Goal: Information Seeking & Learning: Understand process/instructions

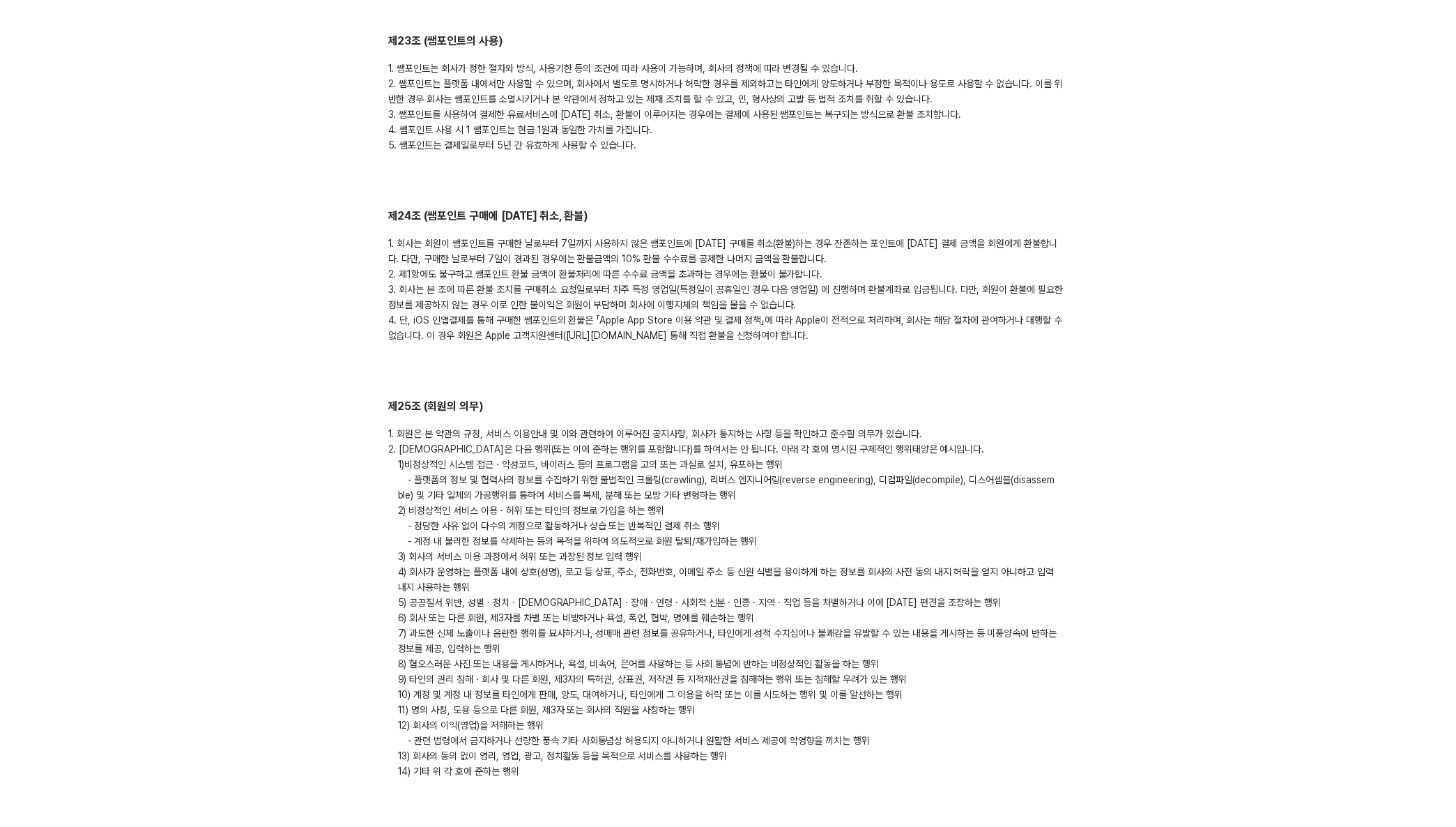
scroll to position [4455, 0]
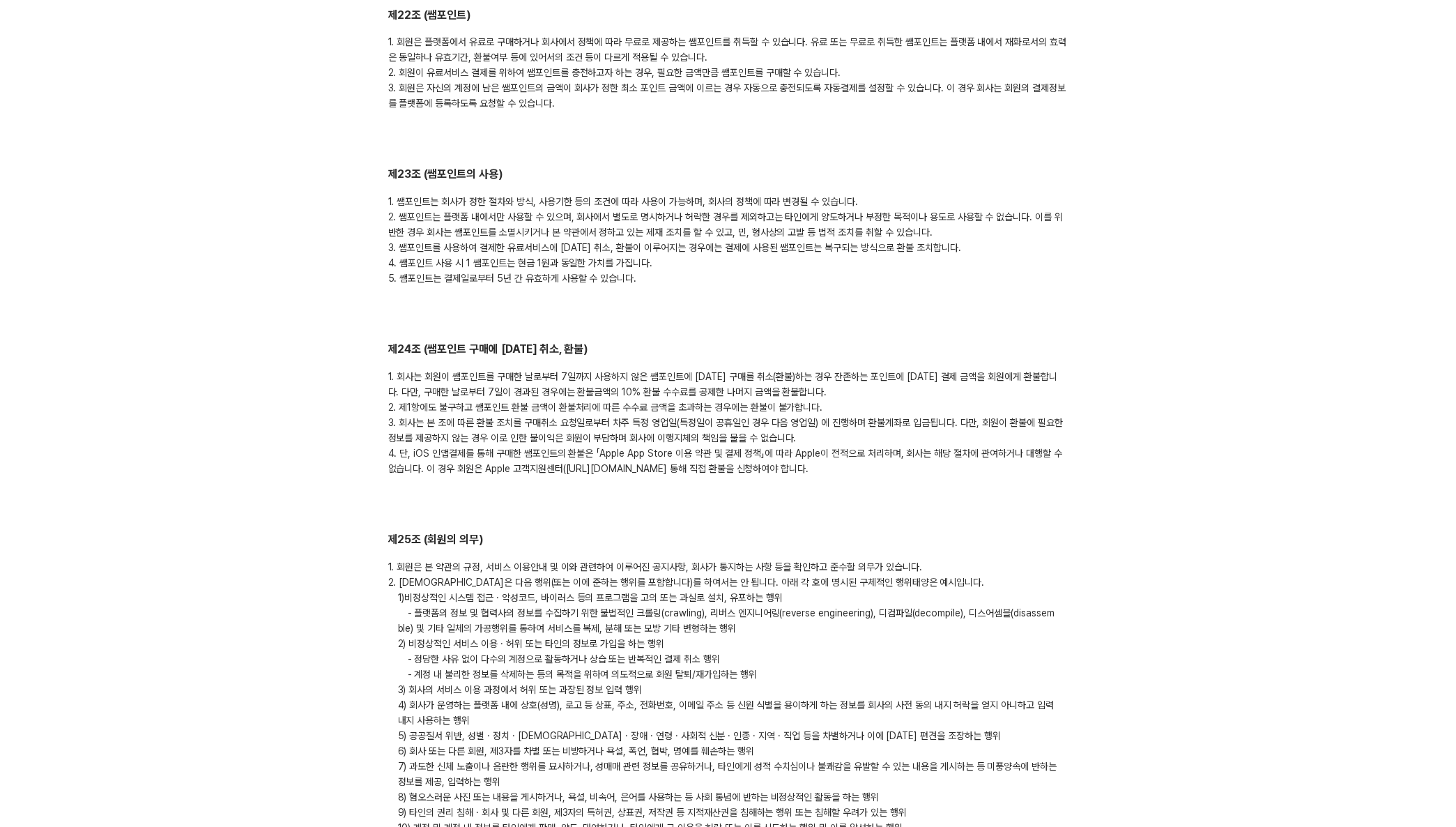
drag, startPoint x: 723, startPoint y: 435, endPoint x: 735, endPoint y: 438, distance: 12.4
click at [723, 435] on div "1. 회사는 회원이 쌤포인트를 구매한 날로부터 7일까지 사용하지 않은 쌤포인트에 [DATE] 구매를 취소(환불)하는 경우 잔존하는 포인트에 […" at bounding box center [728, 422] width 680 height 107
drag, startPoint x: 748, startPoint y: 439, endPoint x: 554, endPoint y: 436, distance: 194.0
click at [554, 436] on div "1. 회사는 회원이 쌤포인트를 구매한 날로부터 7일까지 사용하지 않은 쌤포인트에 [DATE] 구매를 취소(환불)하는 경우 잔존하는 포인트에 […" at bounding box center [728, 422] width 680 height 107
copy div "([URL][DOMAIN_NAME]"
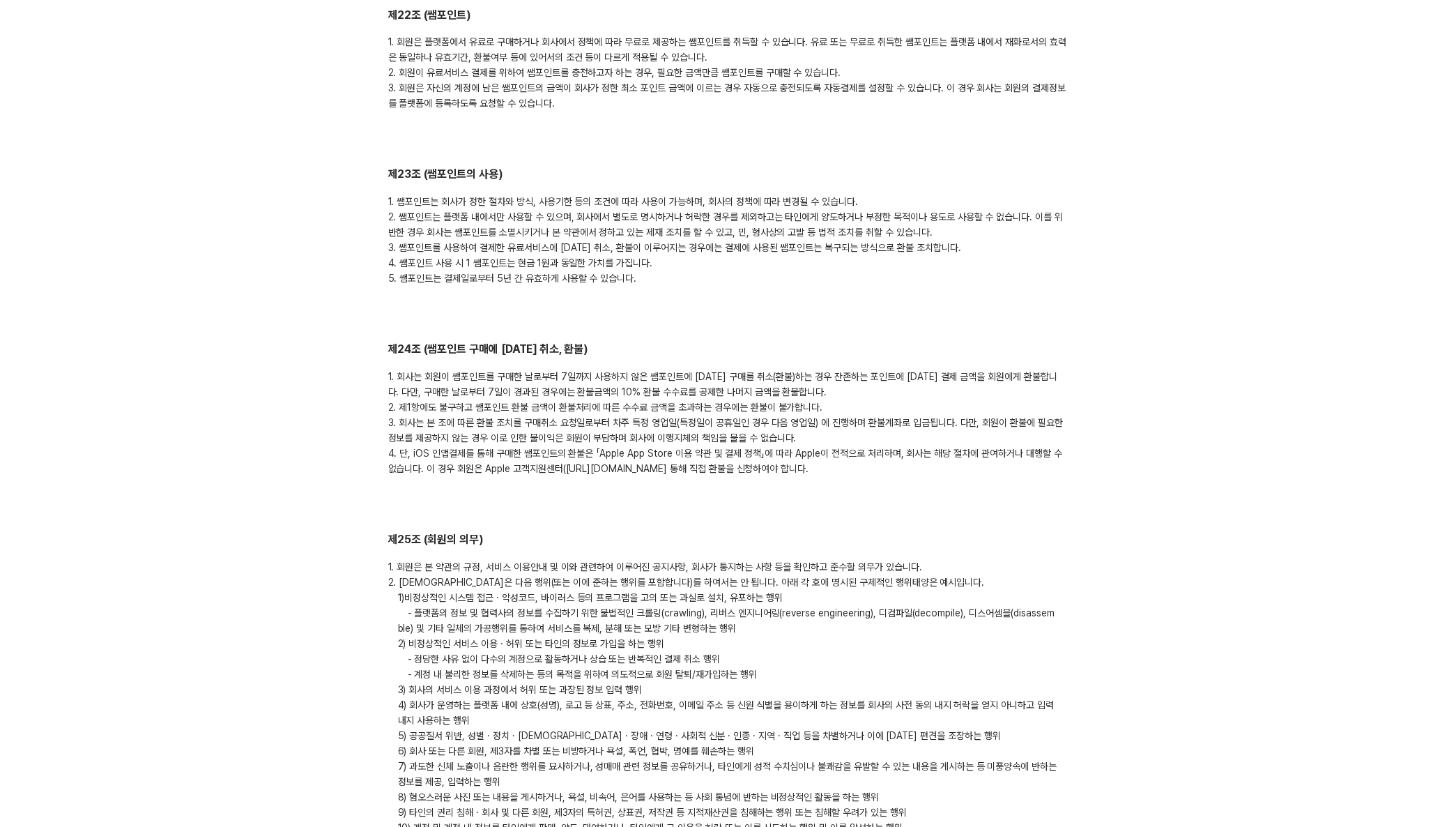
drag, startPoint x: 750, startPoint y: 438, endPoint x: 554, endPoint y: 439, distance: 196.0
click at [554, 439] on div "1. 회사는 회원이 쌤포인트를 구매한 날로부터 7일까지 사용하지 않은 쌤포인트에 [DATE] 구매를 취소(환불)하는 경우 잔존하는 포인트에 […" at bounding box center [728, 422] width 680 height 107
copy div "([URL][DOMAIN_NAME])"
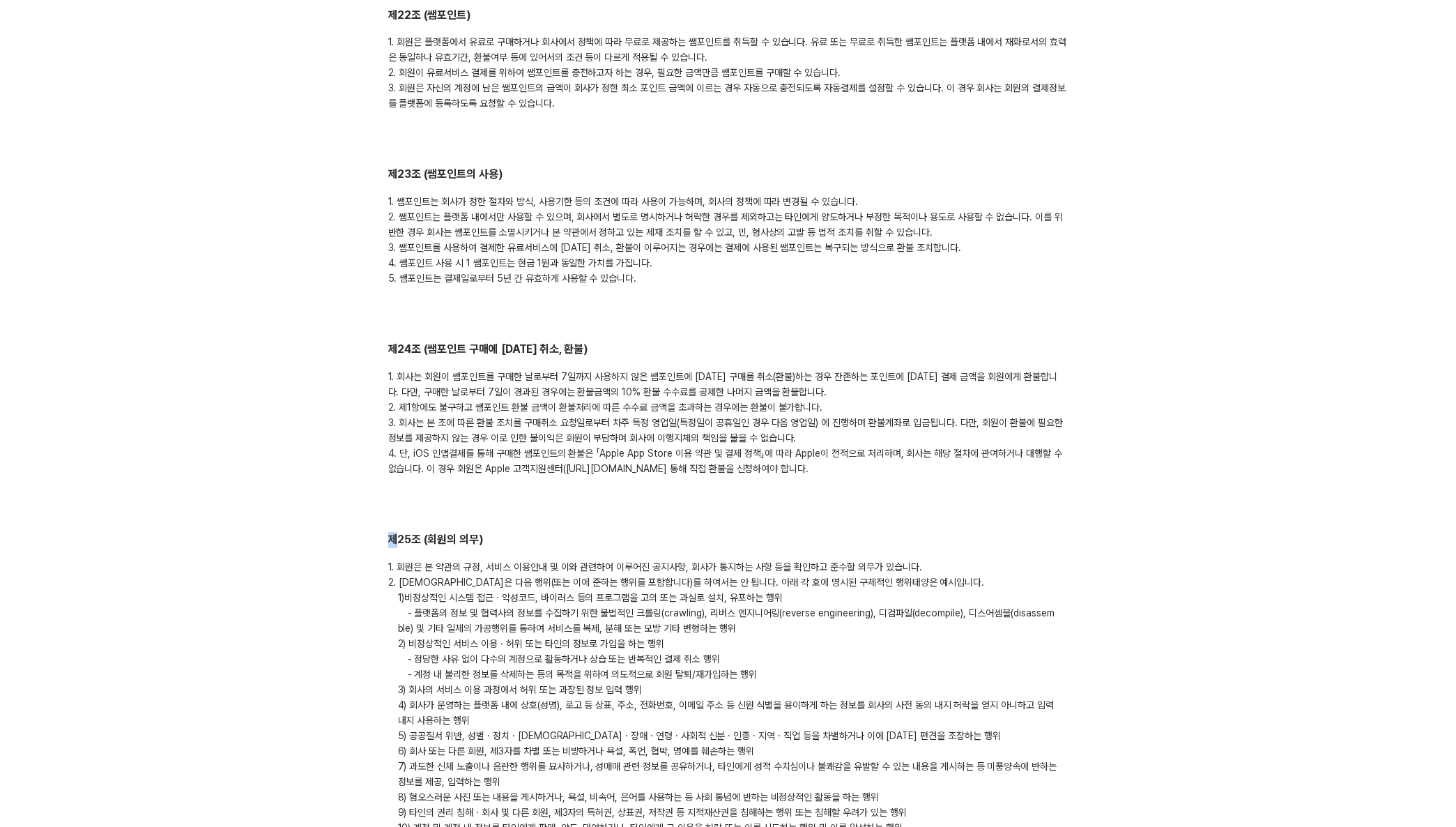
click at [743, 440] on div "1. 회사는 회원이 쌤포인트를 구매한 날로부터 7일까지 사용하지 않은 쌤포인트에 [DATE] 구매를 취소(환불)하는 경우 잔존하는 포인트에 […" at bounding box center [728, 422] width 680 height 107
drag, startPoint x: 744, startPoint y: 439, endPoint x: 530, endPoint y: 478, distance: 217.5
click at [558, 441] on div "1. 회사는 회원이 쌤포인트를 구매한 날로부터 7일까지 사용하지 않은 쌤포인트에 [DATE] 구매를 취소(환불)하는 경우 잔존하는 포인트에 […" at bounding box center [728, 422] width 680 height 107
copy div "[URL][DOMAIN_NAME]"
click at [968, 231] on div "1. 쌤포인트는 회사가 정한 절차와 방식, 사용기한 등의 조건에 따라 사용이 가능하며, 회사의 정책에 따라 변경될 수 있습니다. 2. 쌤포인트…" at bounding box center [728, 240] width 680 height 92
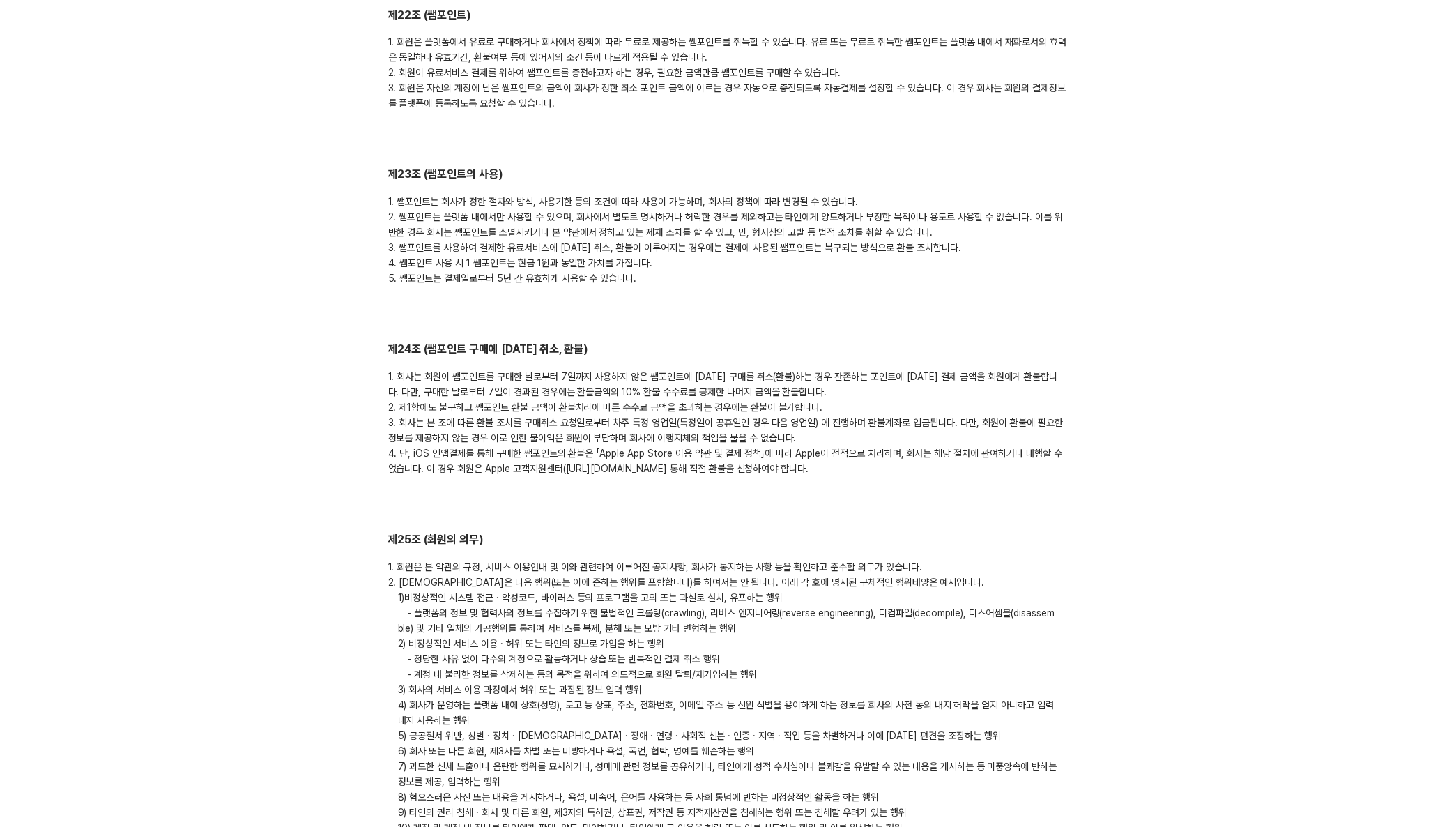
drag, startPoint x: 745, startPoint y: 422, endPoint x: 748, endPoint y: 435, distance: 13.3
click at [745, 422] on div "1. 회사는 회원이 쌤포인트를 구매한 날로부터 7일까지 사용하지 않은 쌤포인트에 [DATE] 구매를 취소(환불)하는 경우 잔존하는 포인트에 […" at bounding box center [728, 422] width 680 height 107
drag, startPoint x: 748, startPoint y: 439, endPoint x: 557, endPoint y: 441, distance: 191.0
click at [557, 441] on div "1. 회사는 회원이 쌤포인트를 구매한 날로부터 7일까지 사용하지 않은 쌤포인트에 [DATE] 구매를 취소(환불)하는 경우 잔존하는 포인트에 […" at bounding box center [728, 422] width 680 height 107
copy div "[URL][DOMAIN_NAME]"
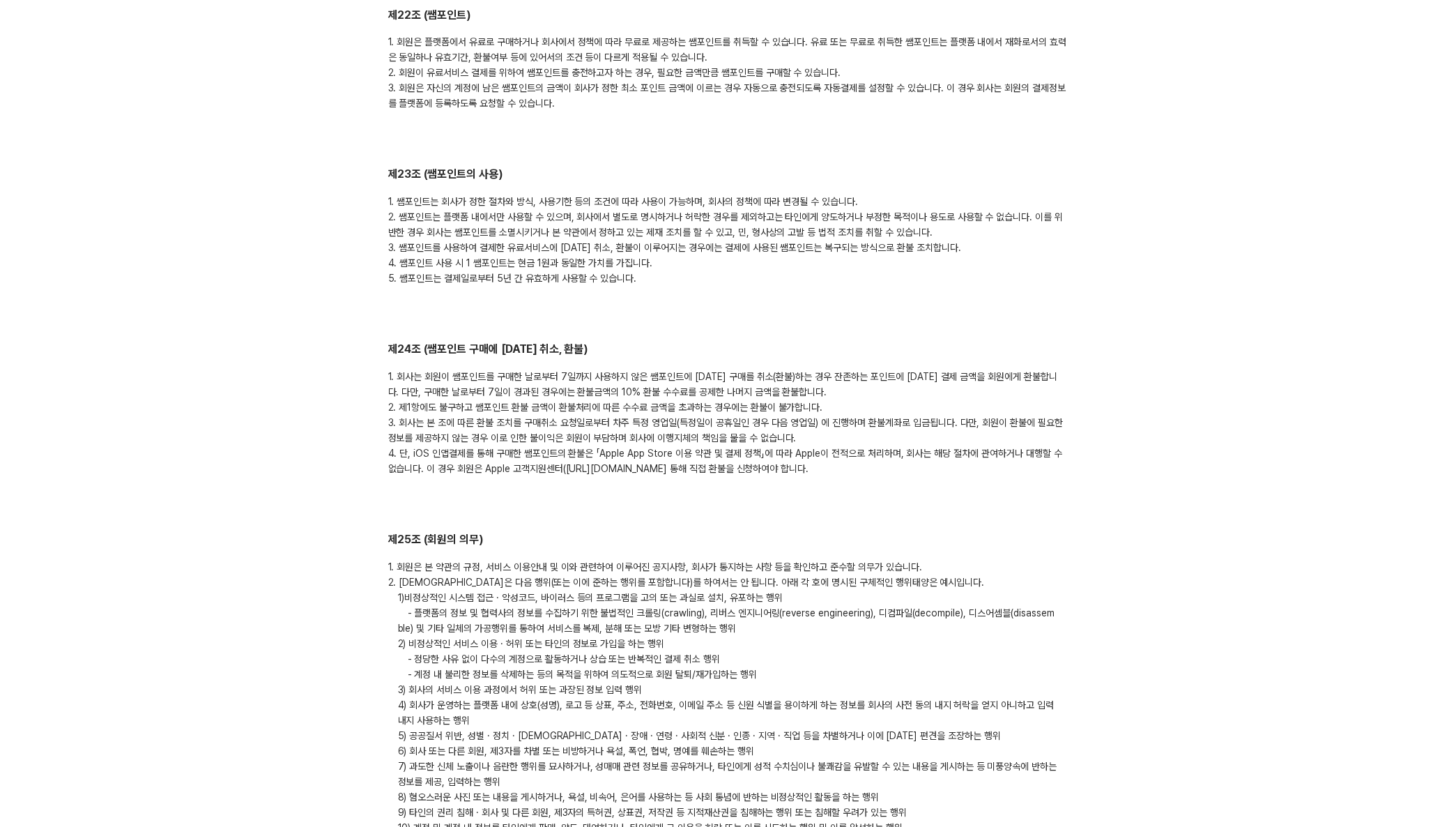
click at [698, 426] on div "1. 회사는 회원이 쌤포인트를 구매한 날로부터 7일까지 사용하지 않은 쌤포인트에 [DATE] 구매를 취소(환불)하는 경우 잔존하는 포인트에 […" at bounding box center [728, 422] width 680 height 107
drag, startPoint x: 746, startPoint y: 437, endPoint x: 558, endPoint y: 443, distance: 188.1
click at [557, 443] on div "1. 회사는 회원이 쌤포인트를 구매한 날로부터 7일까지 사용하지 않은 쌤포인트에 [DATE] 구매를 취소(환불)하는 경우 잔존하는 포인트에 […" at bounding box center [728, 422] width 680 height 107
copy div "[URL][DOMAIN_NAME]"
